Goal: Transaction & Acquisition: Download file/media

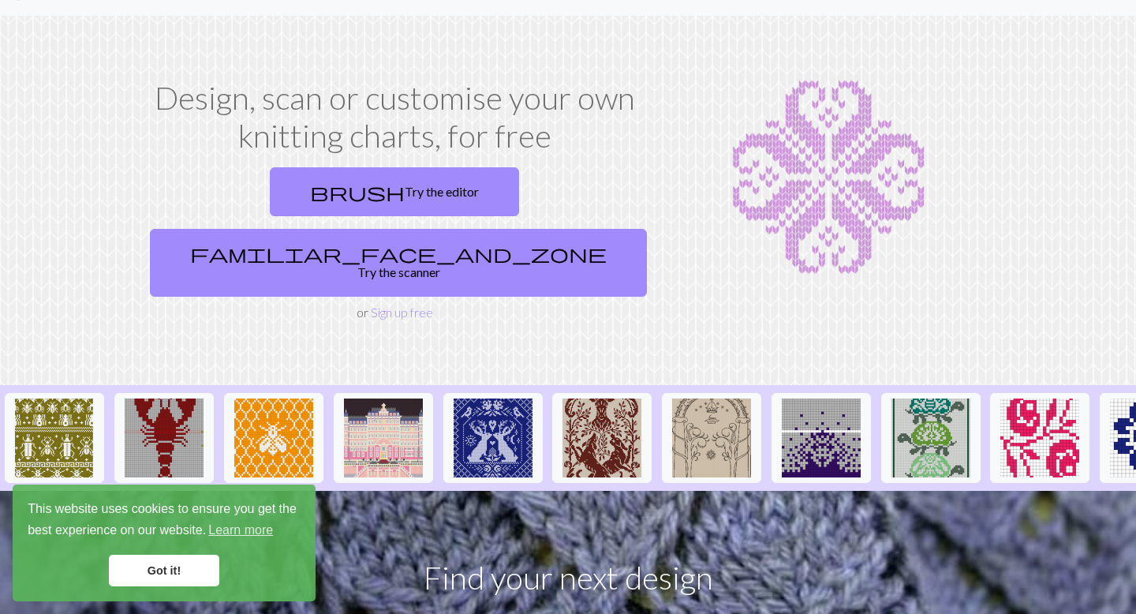
scroll to position [39, 0]
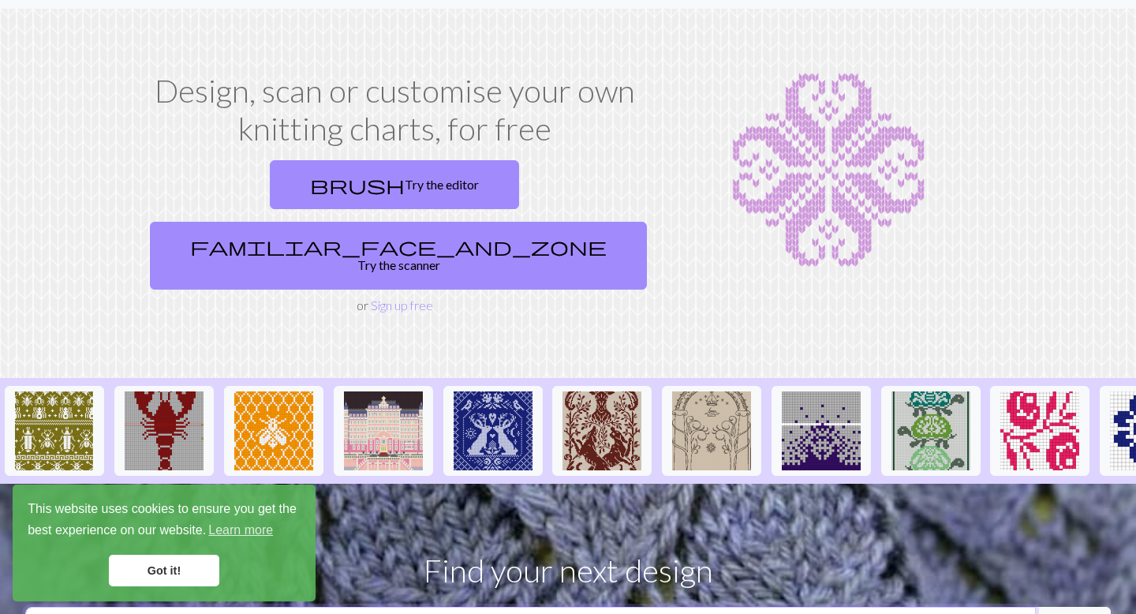
click at [459, 607] on input "text" at bounding box center [530, 626] width 1010 height 38
click at [185, 575] on link "Got it!" at bounding box center [164, 571] width 110 height 32
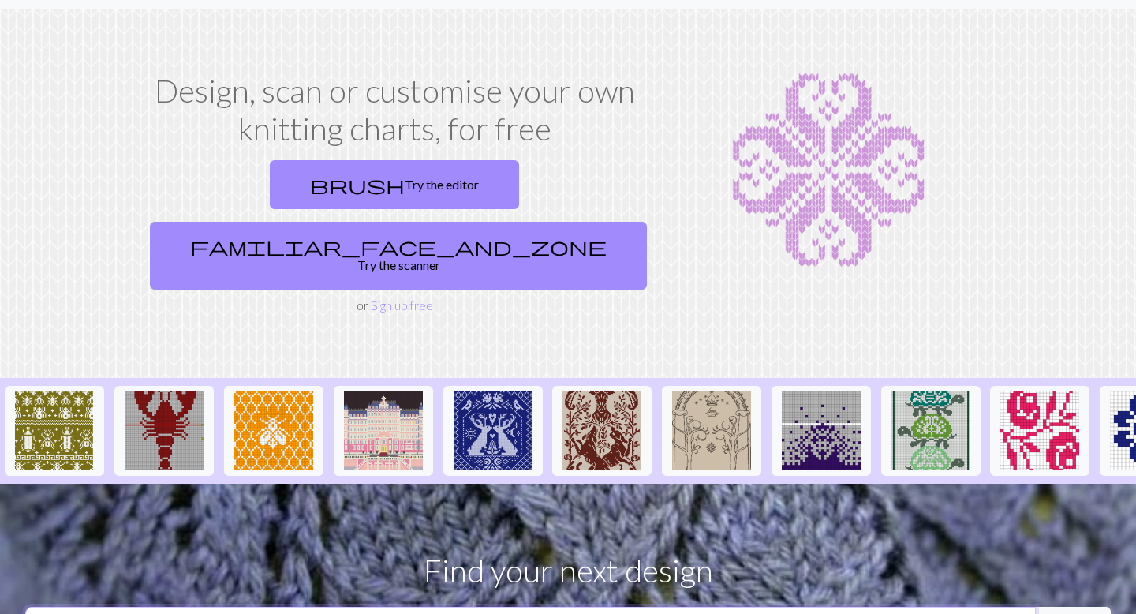
click at [162, 607] on input "magi" at bounding box center [530, 626] width 1010 height 38
type input "magic bunny"
click at [1035, 607] on button "search Search" at bounding box center [1073, 626] width 76 height 38
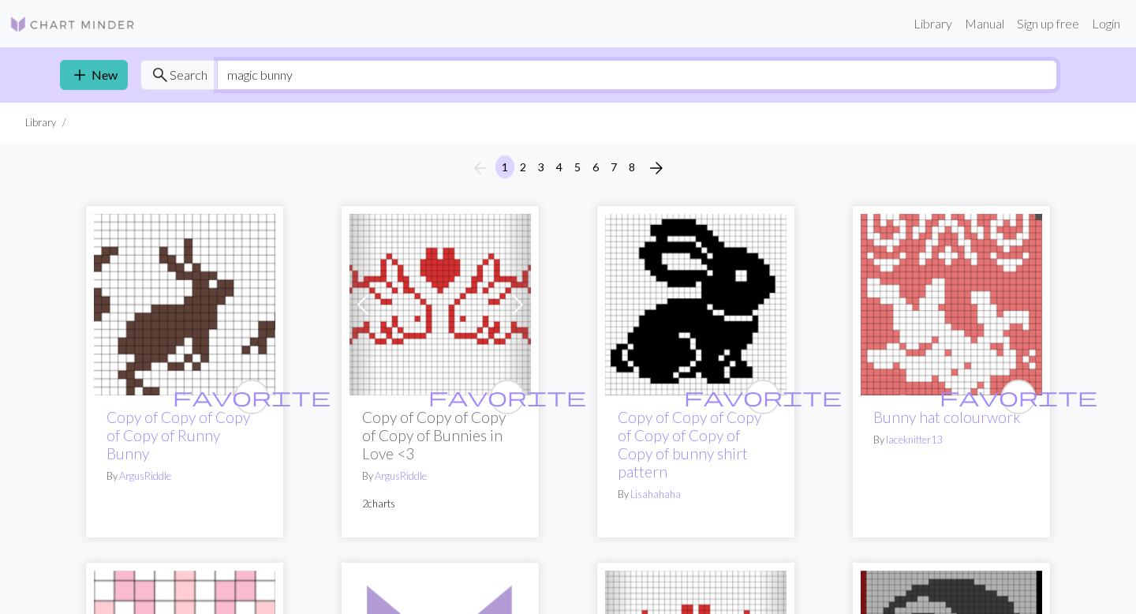
drag, startPoint x: 297, startPoint y: 68, endPoint x: 260, endPoint y: 67, distance: 37.1
click at [260, 67] on input "magic bunny" at bounding box center [637, 75] width 840 height 30
type input "magic rabbit"
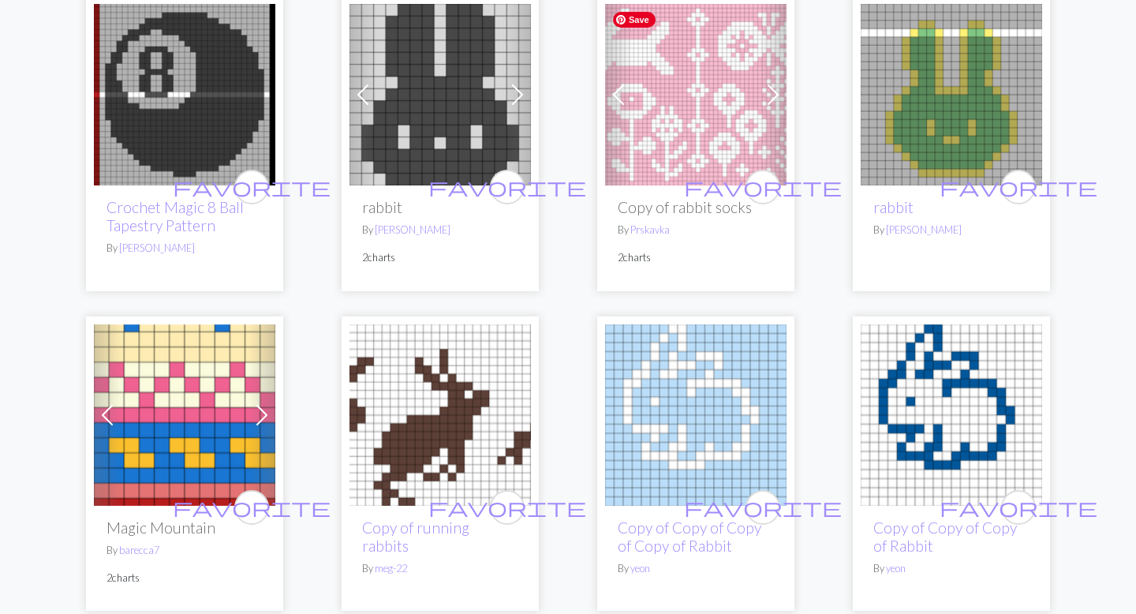
scroll to position [207, 0]
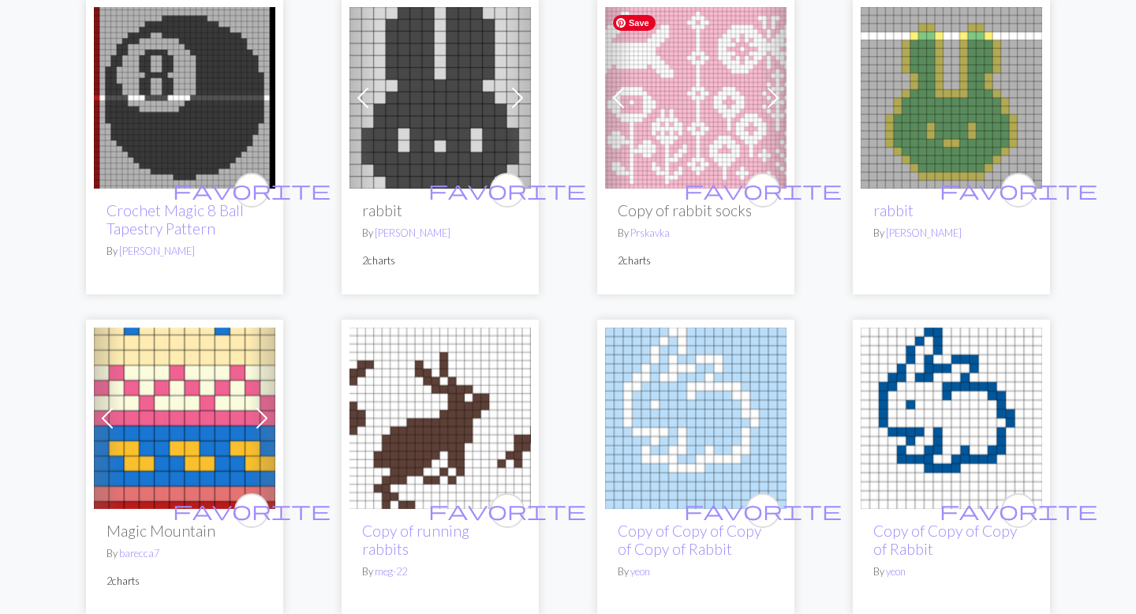
click at [688, 142] on img at bounding box center [695, 97] width 181 height 181
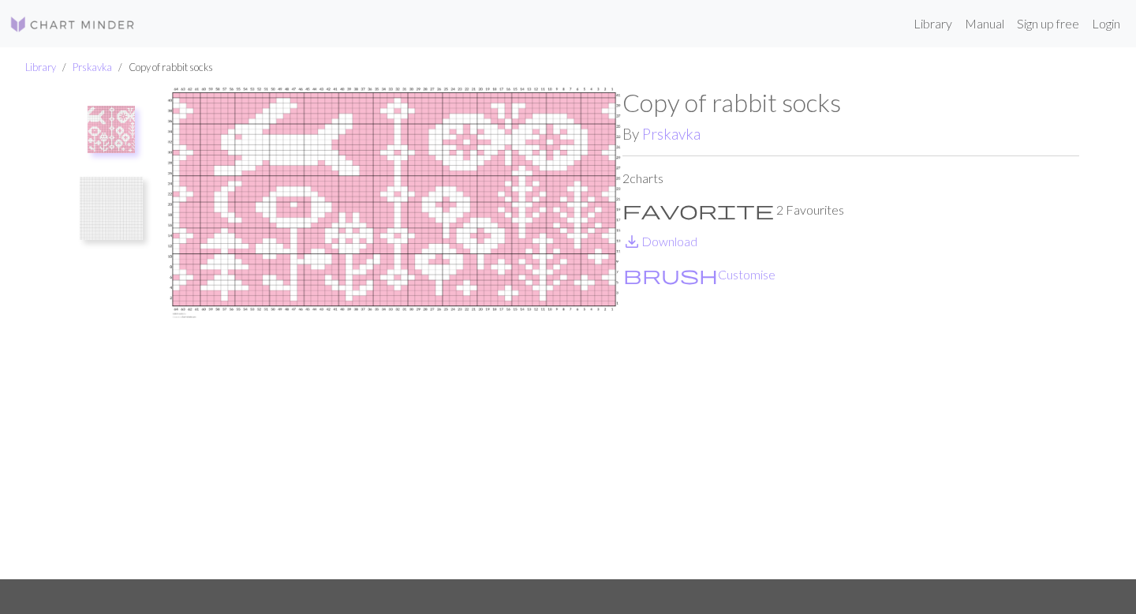
click at [638, 215] on span "favorite" at bounding box center [697, 210] width 151 height 22
click at [640, 241] on span "save_alt" at bounding box center [631, 241] width 19 height 22
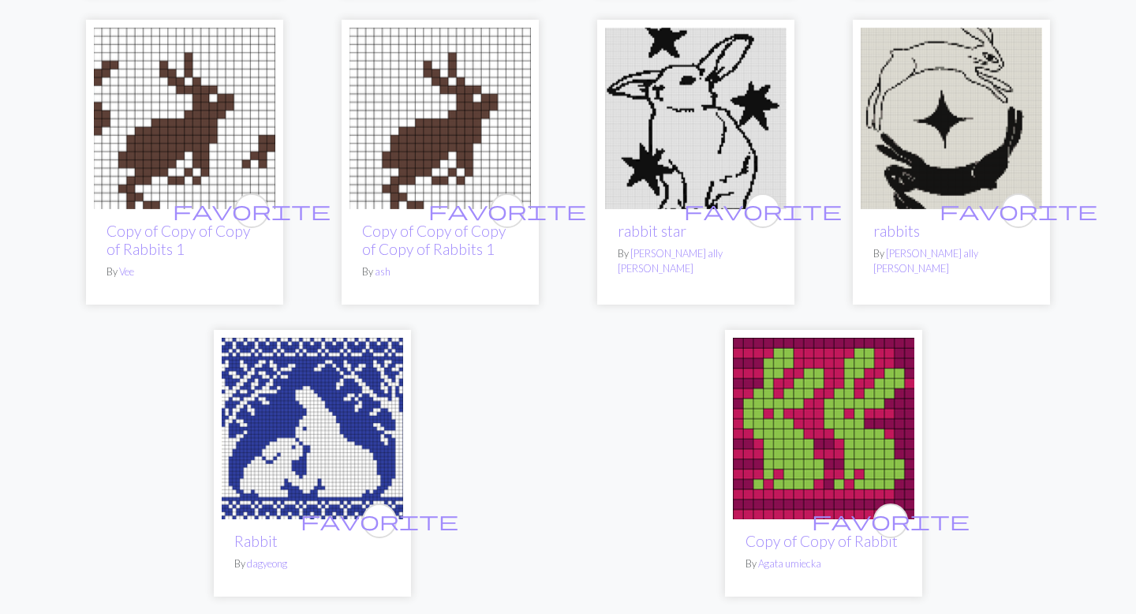
scroll to position [3842, 0]
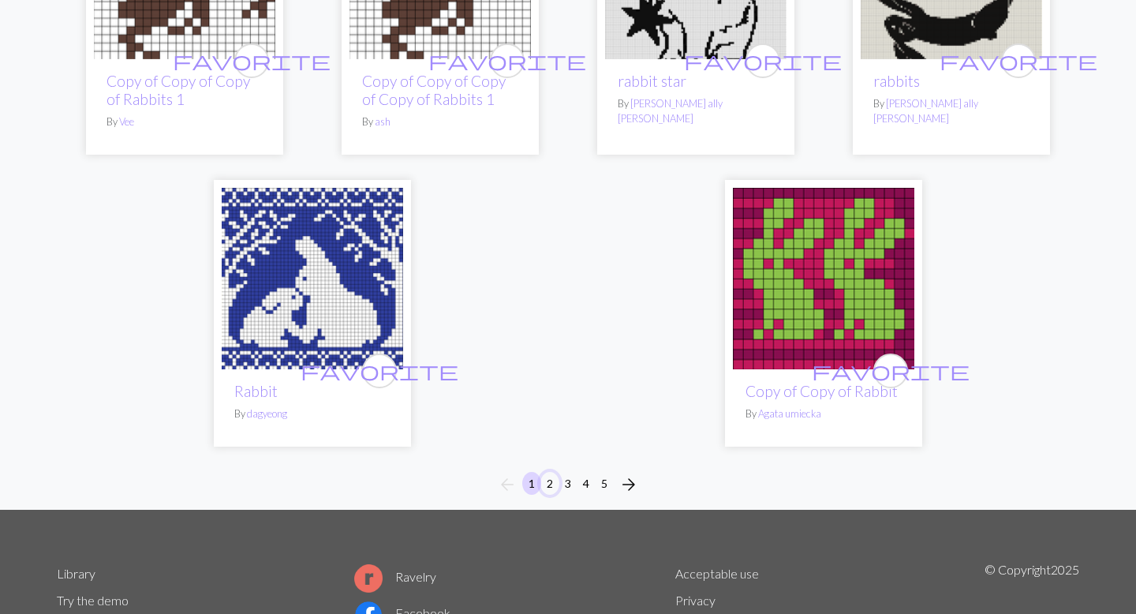
click at [551, 472] on button "2" at bounding box center [549, 483] width 19 height 23
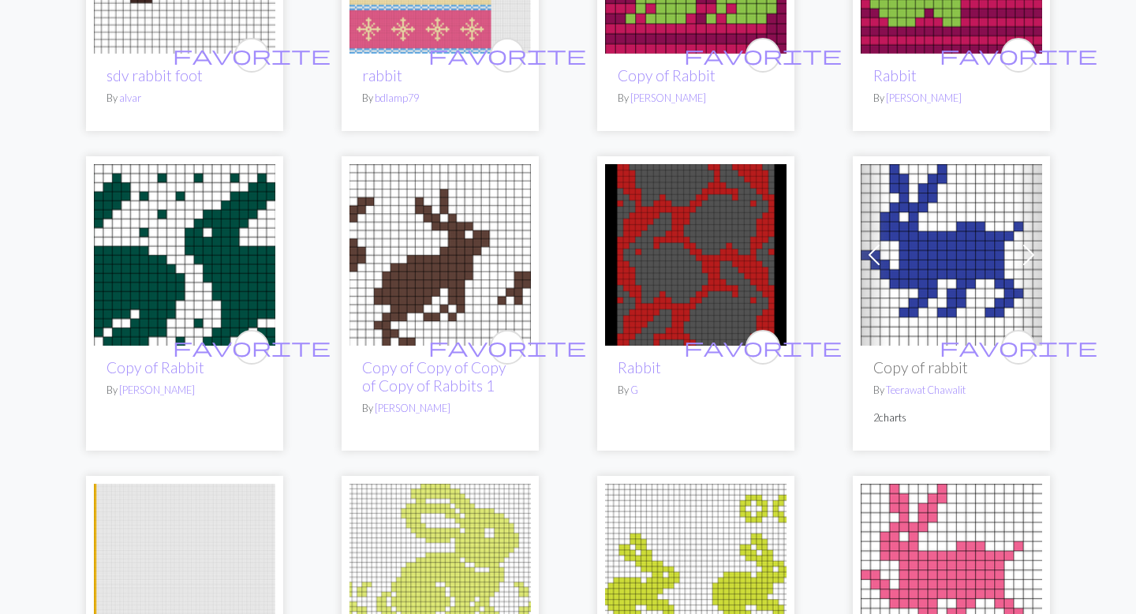
scroll to position [2008, 0]
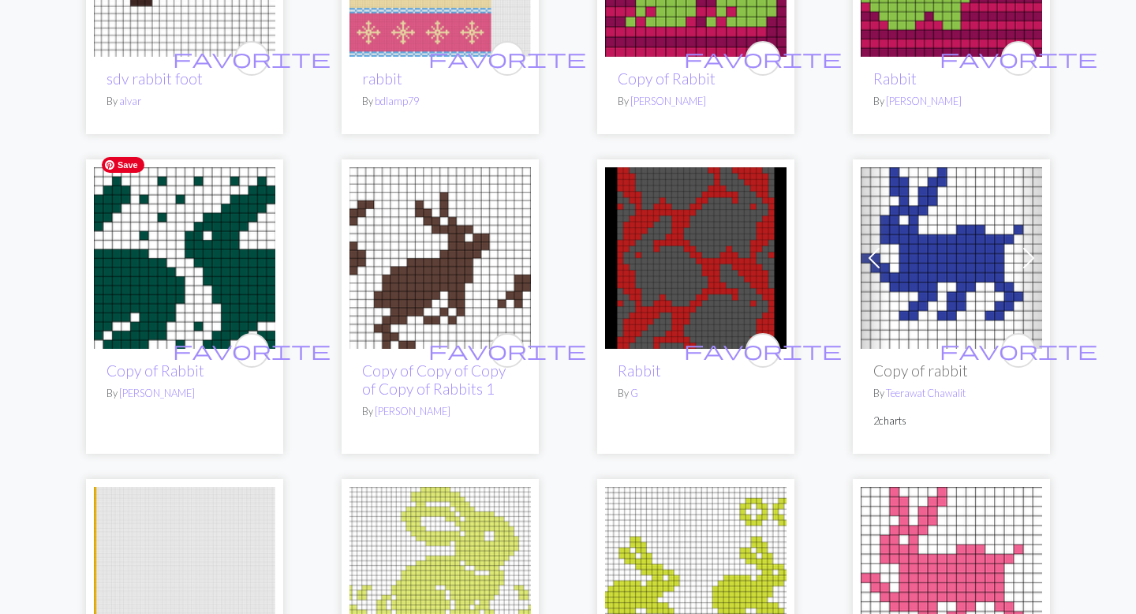
click at [183, 228] on img at bounding box center [184, 257] width 181 height 181
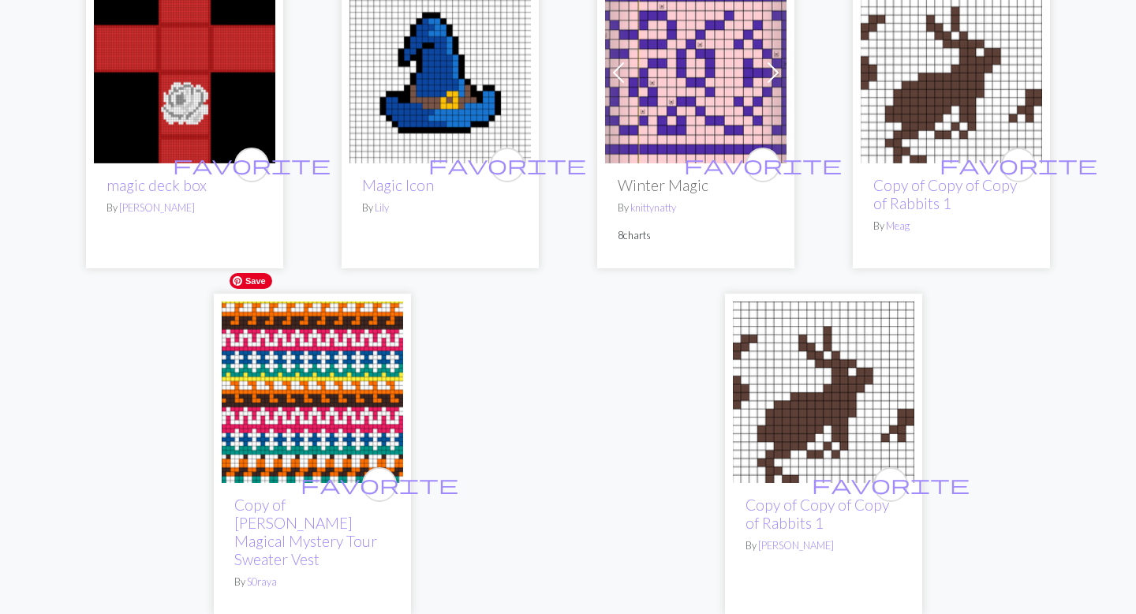
scroll to position [3802, 0]
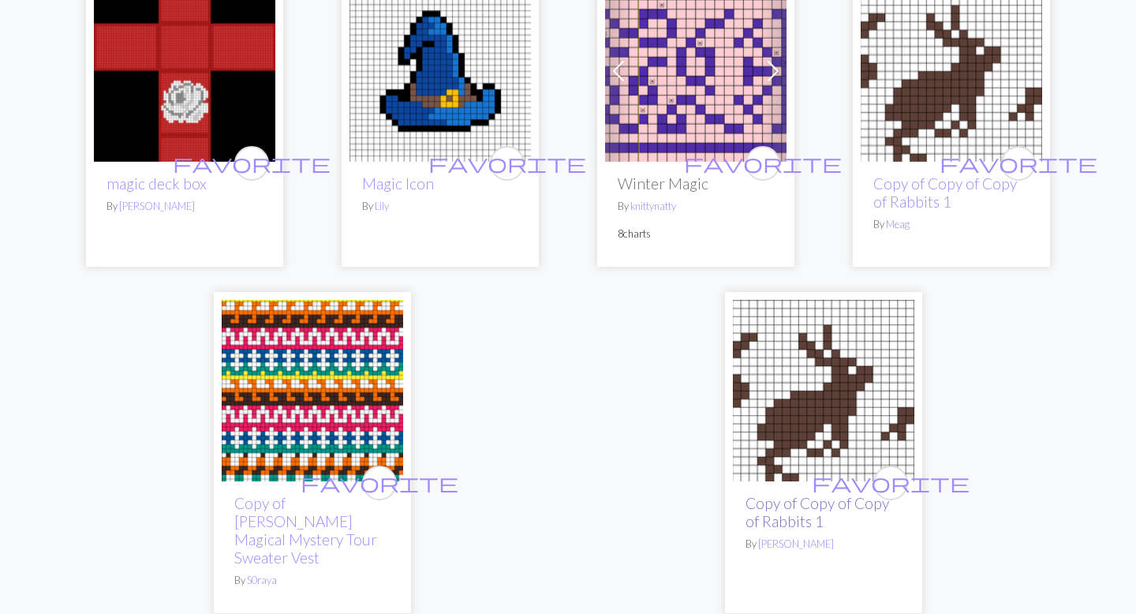
click at [785, 494] on link "Copy of Copy of Copy of Rabbits 1" at bounding box center [817, 512] width 144 height 36
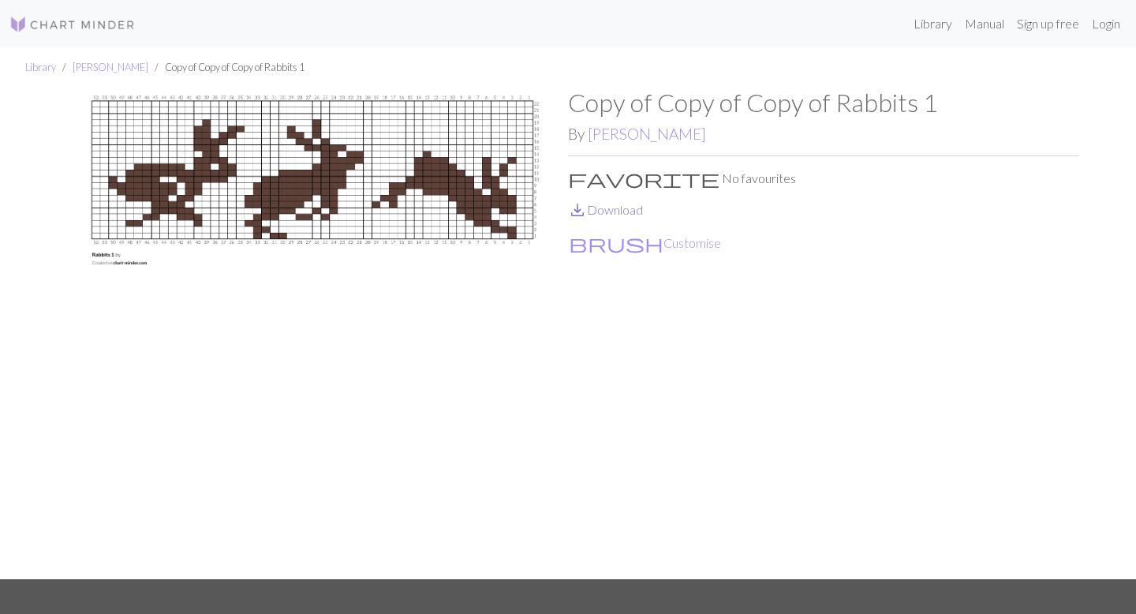
click at [625, 211] on link "save_alt Download" at bounding box center [605, 209] width 75 height 15
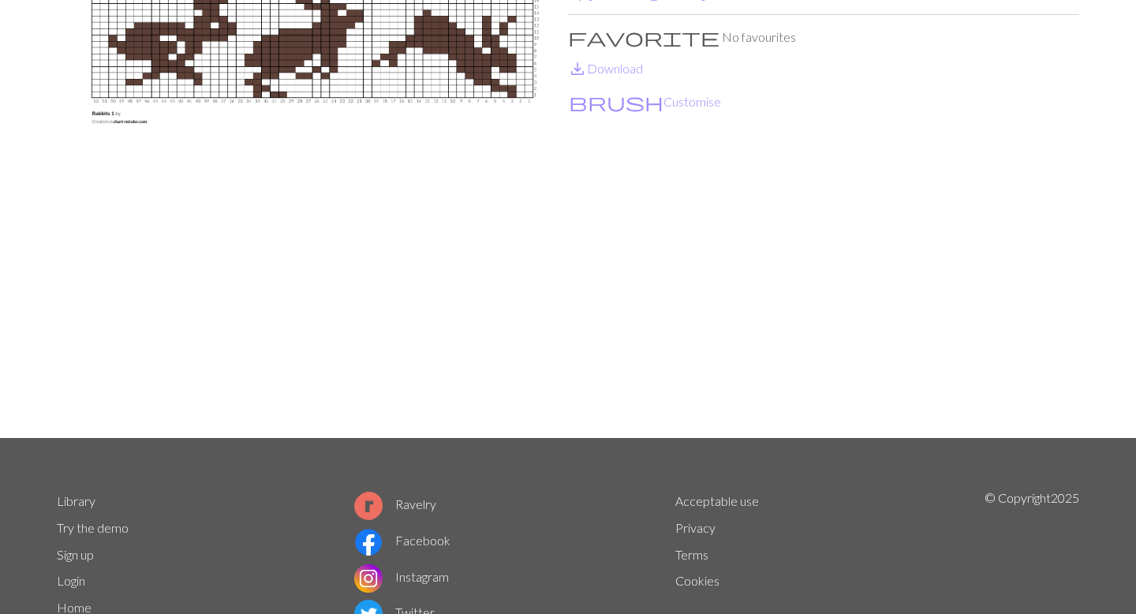
scroll to position [158, 0]
